Goal: Task Accomplishment & Management: Use online tool/utility

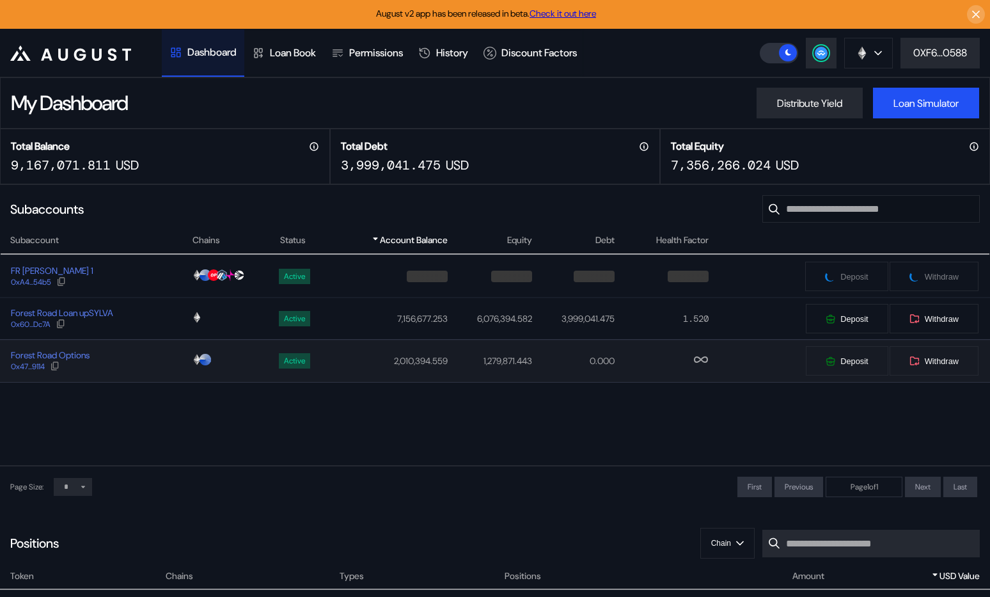
click at [144, 356] on div "Forest Road Options 0x47...9114" at bounding box center [96, 360] width 191 height 23
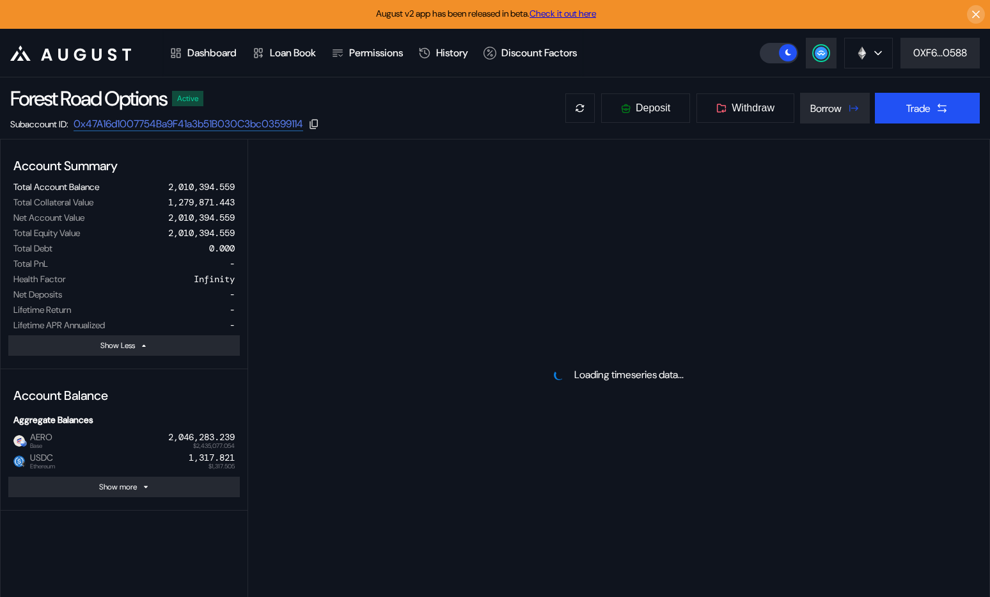
select select "*"
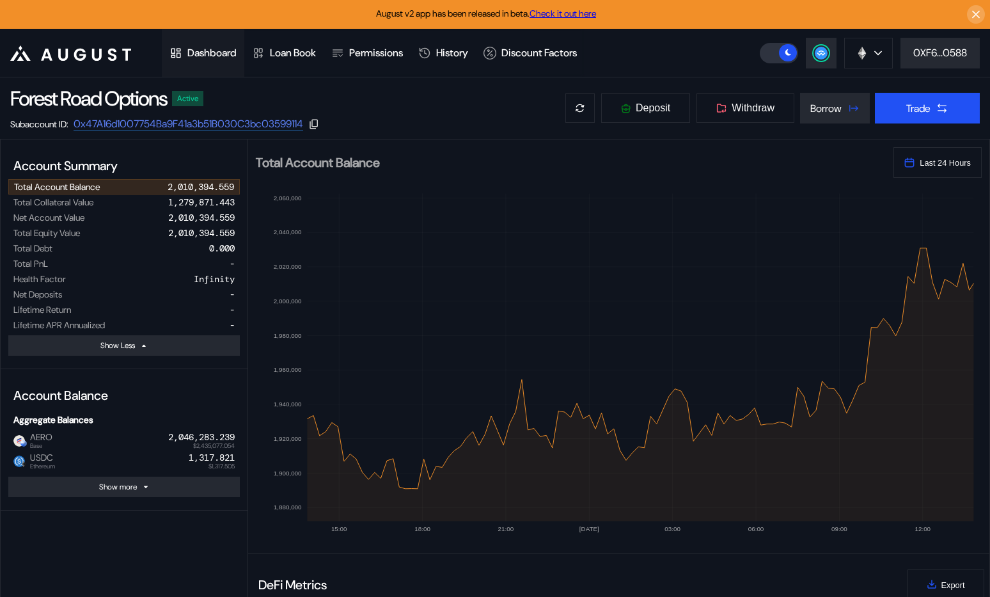
click at [194, 58] on div "Dashboard" at bounding box center [211, 52] width 49 height 13
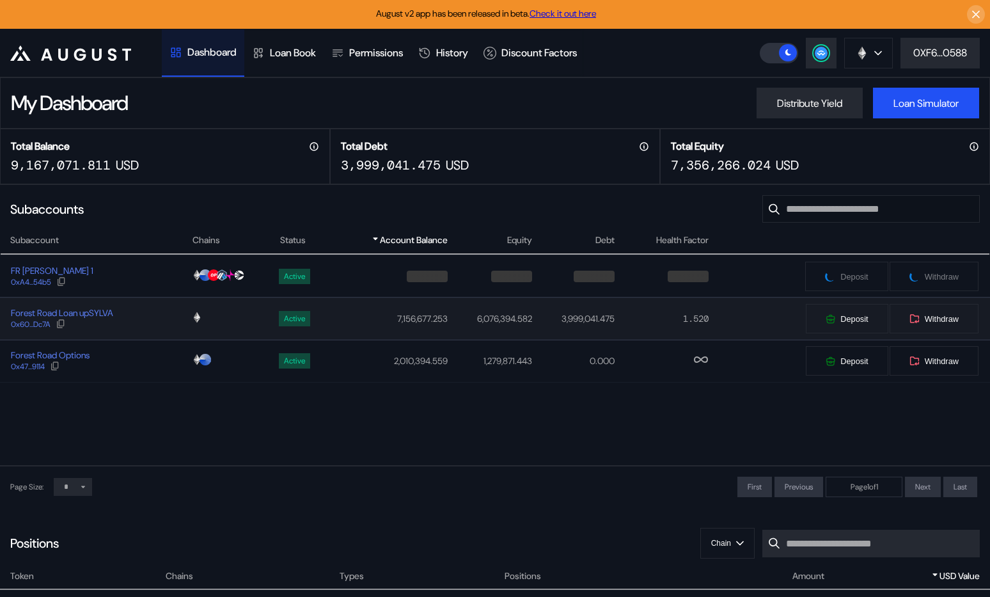
click at [147, 311] on div "Forest Road Loan upSYLVA 0x60...Dc7A" at bounding box center [96, 318] width 191 height 23
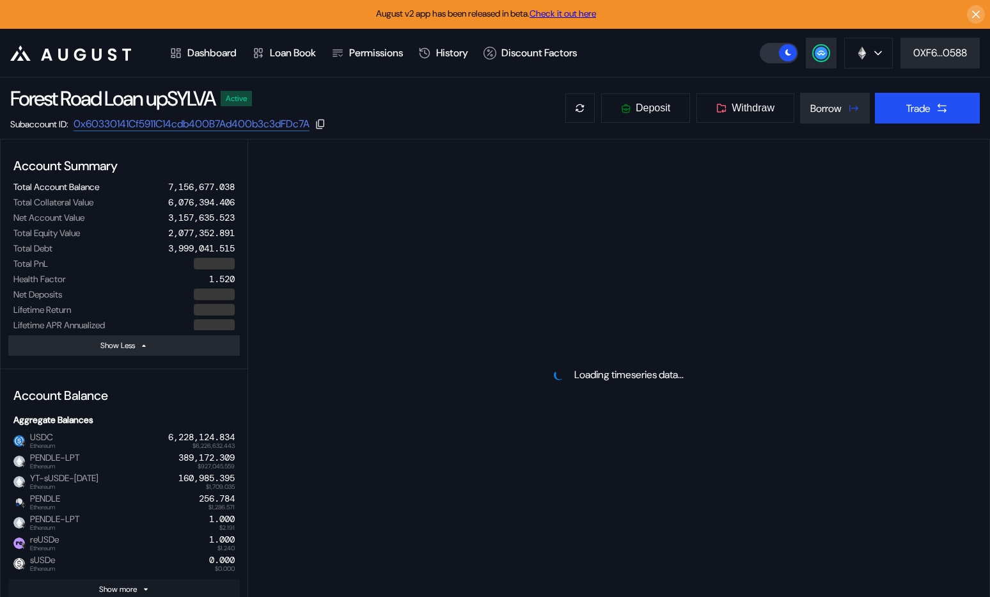
select select "*"
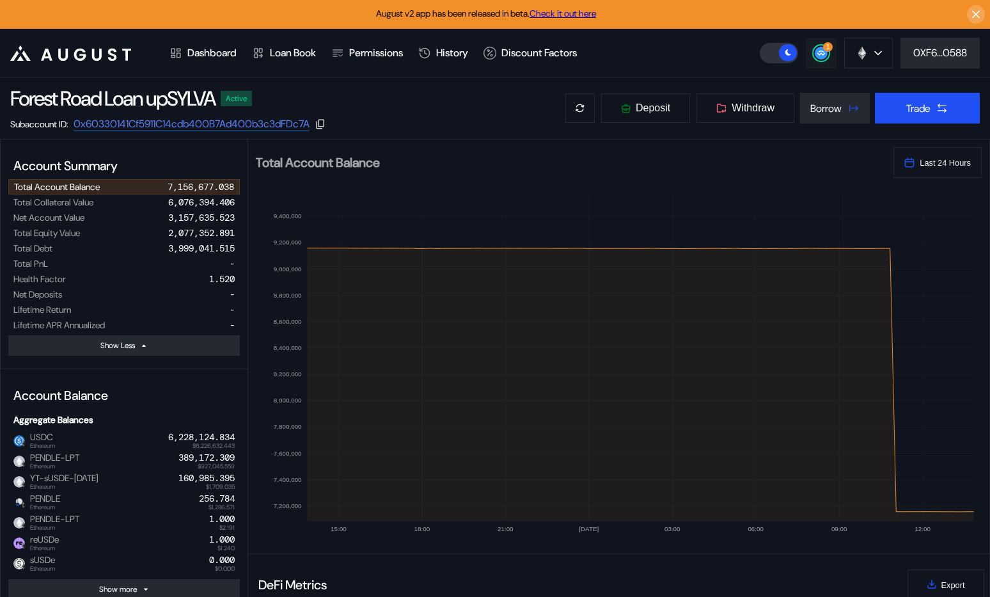
click at [819, 47] on icon at bounding box center [821, 53] width 13 height 13
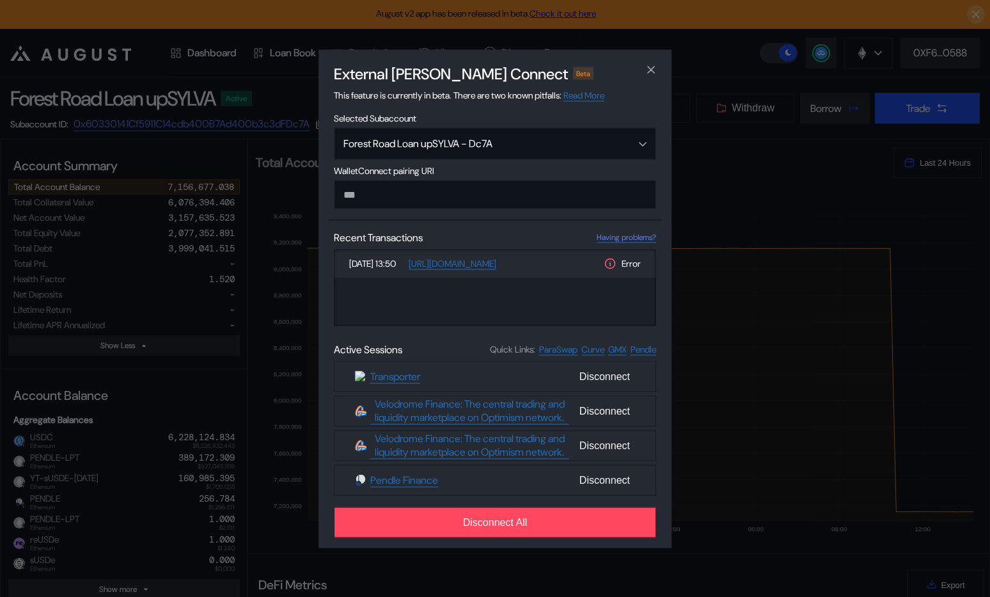
click at [587, 266] on div "Oct 06, 13:50 https://app.pendle.finance Error" at bounding box center [495, 287] width 322 height 77
